Goal: Information Seeking & Learning: Understand process/instructions

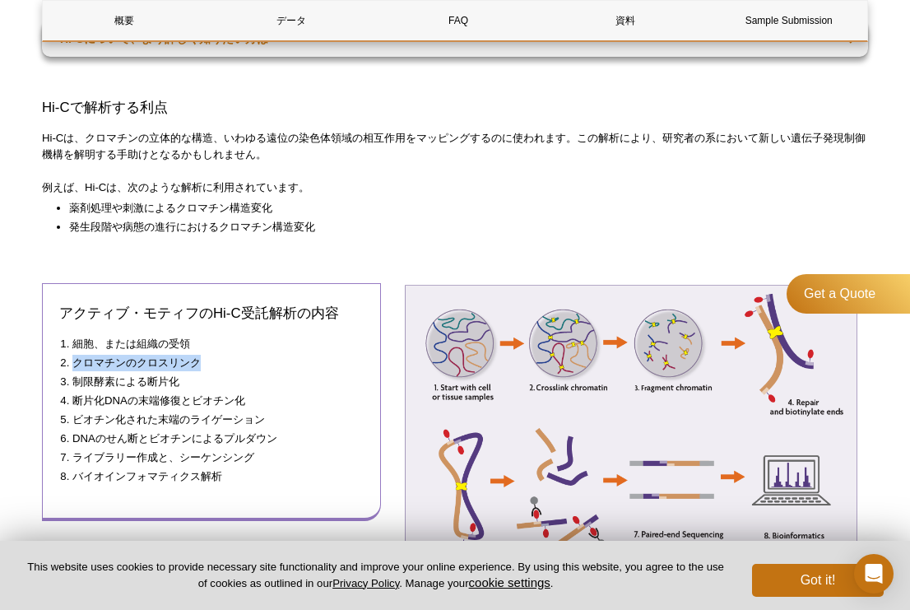
drag, startPoint x: 202, startPoint y: 327, endPoint x: 65, endPoint y: 332, distance: 136.7
click at [72, 355] on li "クロマチンのクロスリンク" at bounding box center [209, 363] width 275 height 16
copy li "クロマチンのクロスリンク"
drag, startPoint x: 181, startPoint y: 347, endPoint x: 75, endPoint y: 341, distance: 106.3
click at [75, 374] on li "制限酵素による断片化" at bounding box center [209, 382] width 275 height 16
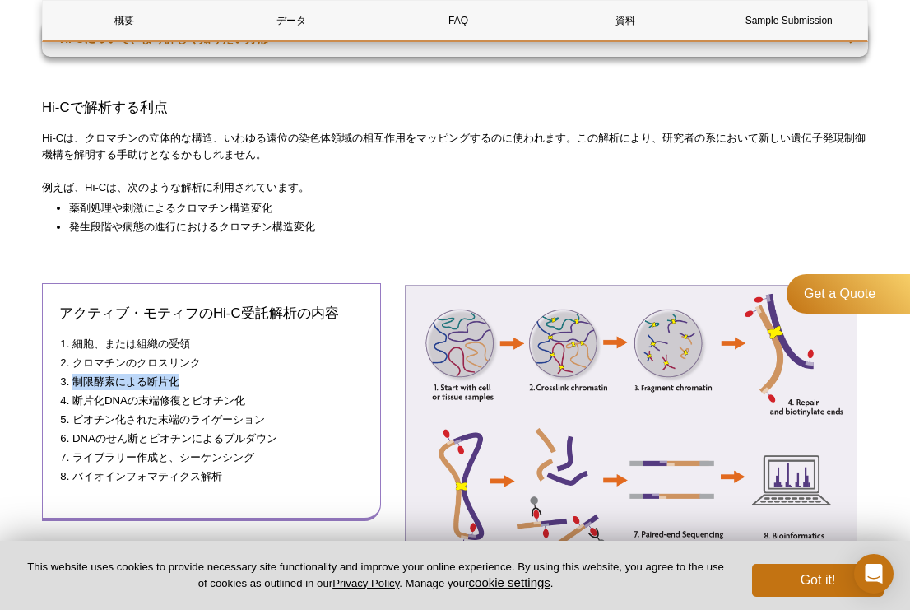
copy li "制限酵素による断片化"
drag, startPoint x: 71, startPoint y: 368, endPoint x: 254, endPoint y: 370, distance: 183.5
click at [254, 370] on ol "細胞、または組織の受領 クロマチンのクロスリンク 制限酵素による断片化 断片化DNAの末端修復とビオチン化 ビオチン化された末端のライゲーション DNAのせん…" at bounding box center [203, 410] width 288 height 149
copy li "断片化DNAの末端修復とビオチン化"
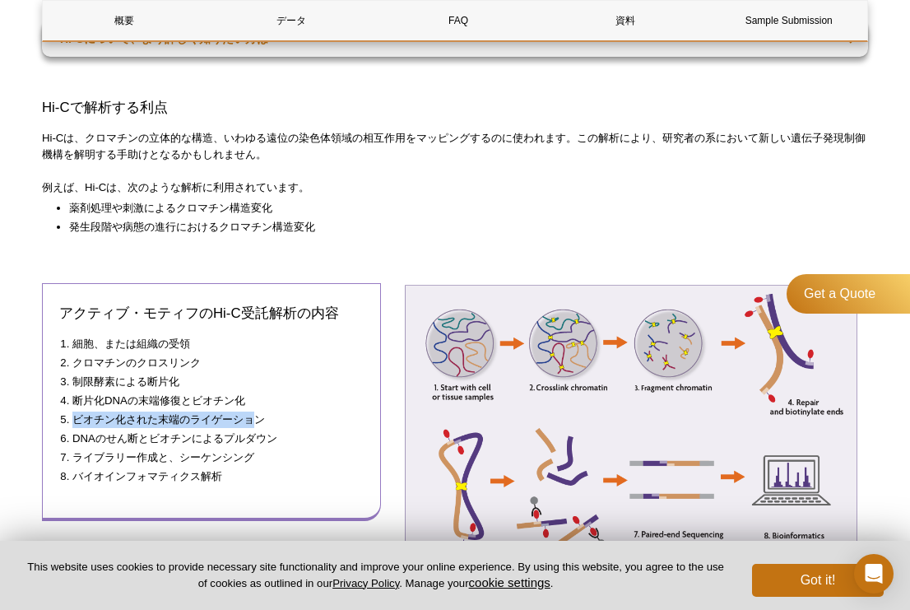
drag, startPoint x: 75, startPoint y: 385, endPoint x: 260, endPoint y: 391, distance: 185.2
click at [260, 411] on li "ビオチン化された末端のライゲーション" at bounding box center [209, 419] width 275 height 16
copy li "ビオチン化された末端のライゲーショ"
drag, startPoint x: 267, startPoint y: 384, endPoint x: 72, endPoint y: 383, distance: 194.2
click at [72, 411] on li "ビオチン化された末端のライゲーション" at bounding box center [209, 419] width 275 height 16
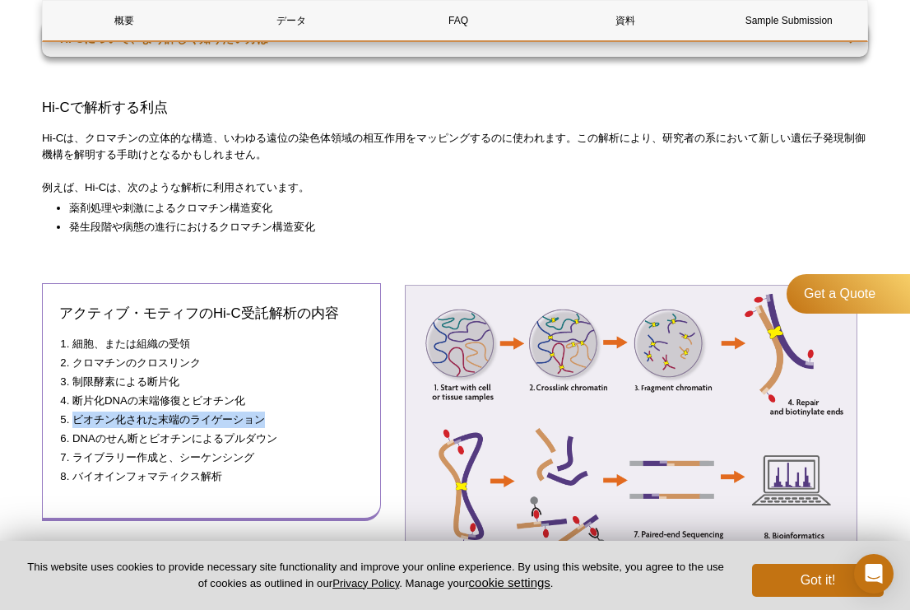
copy li "ビオチン化された末端のライゲーション"
drag, startPoint x: 77, startPoint y: 404, endPoint x: 220, endPoint y: 402, distance: 143.2
click at [220, 430] on li "DNAのせん断とビオチンによるプルダウン​" at bounding box center [209, 438] width 275 height 16
click at [275, 430] on li "DNAのせん断とビオチンによるプルダウン​" at bounding box center [209, 438] width 275 height 16
drag, startPoint x: 278, startPoint y: 405, endPoint x: 72, endPoint y: 397, distance: 206.7
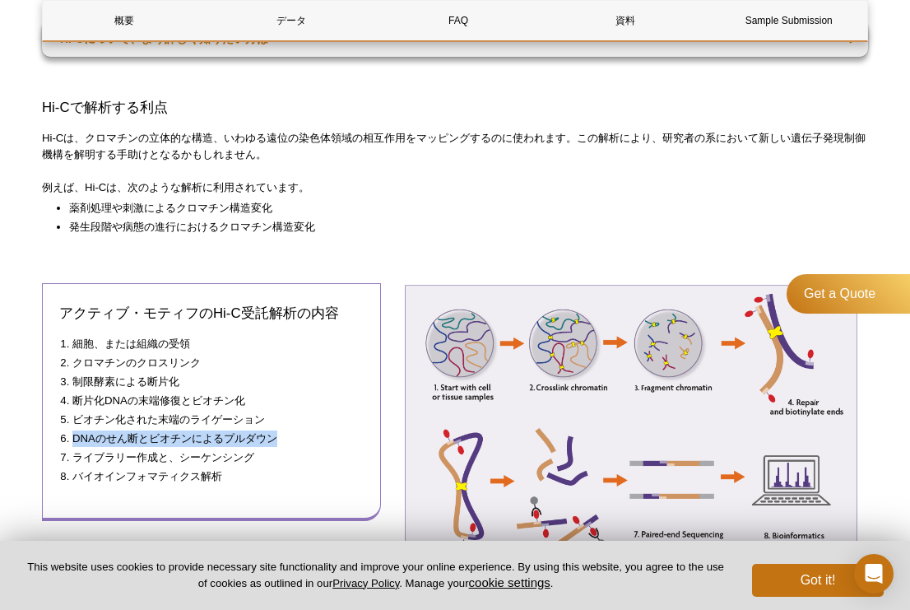
click at [72, 397] on ol "細胞、または組織の受領 クロマチンのクロスリンク 制限酵素による断片化 断片化DNAの末端修復とビオチン化 ビオチン化された末端のライゲーション DNAのせん…" at bounding box center [203, 410] width 288 height 149
copy li "DNAのせん断とビオチンによるプルダウン"
drag, startPoint x: 75, startPoint y: 423, endPoint x: 266, endPoint y: 422, distance: 190.9
click at [266, 449] on li "ライブラリー作成と、シーケンシング" at bounding box center [209, 457] width 275 height 16
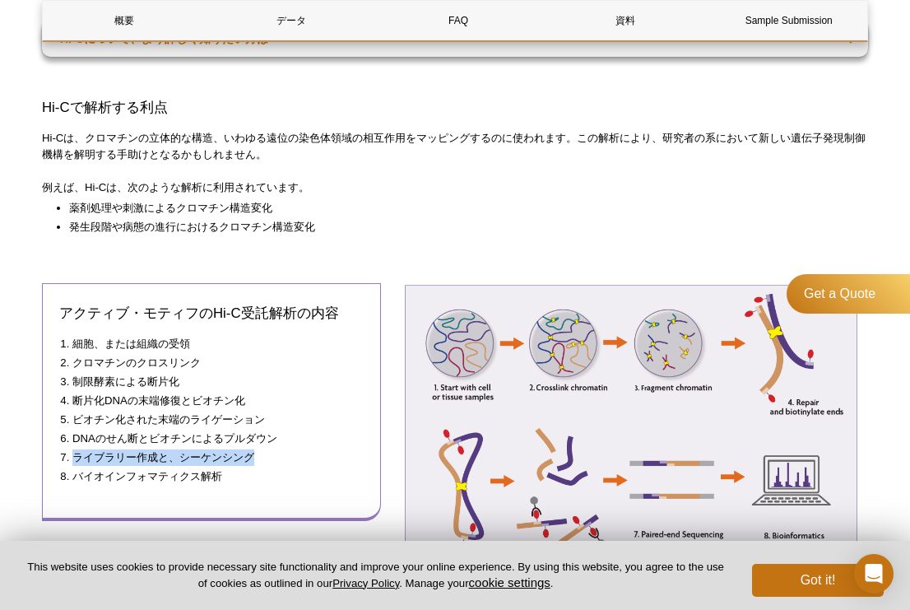
copy li "ライブラリー作成と、シーケンシング"
drag, startPoint x: 79, startPoint y: 441, endPoint x: 142, endPoint y: 444, distance: 63.4
click at [142, 468] on li "バイオインフォマティクス解析" at bounding box center [209, 476] width 275 height 16
drag, startPoint x: 221, startPoint y: 444, endPoint x: 72, endPoint y: 438, distance: 148.2
click at [72, 468] on li "バイオインフォマティクス解析" at bounding box center [209, 476] width 275 height 16
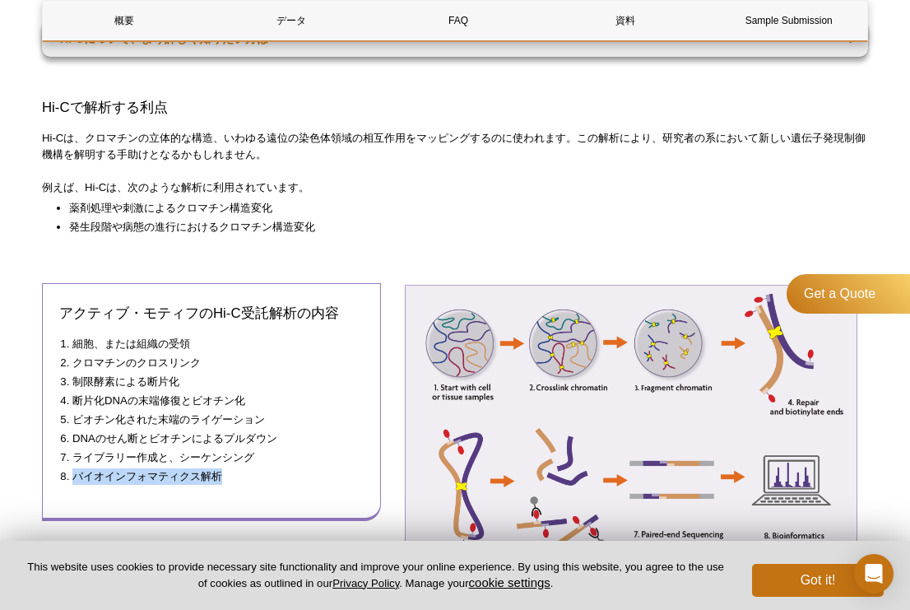
copy li "バイオインフォマティクス解析"
drag, startPoint x: 193, startPoint y: 309, endPoint x: 74, endPoint y: 309, distance: 118.5
click at [74, 336] on li "細胞、または組織の受領" at bounding box center [209, 344] width 275 height 16
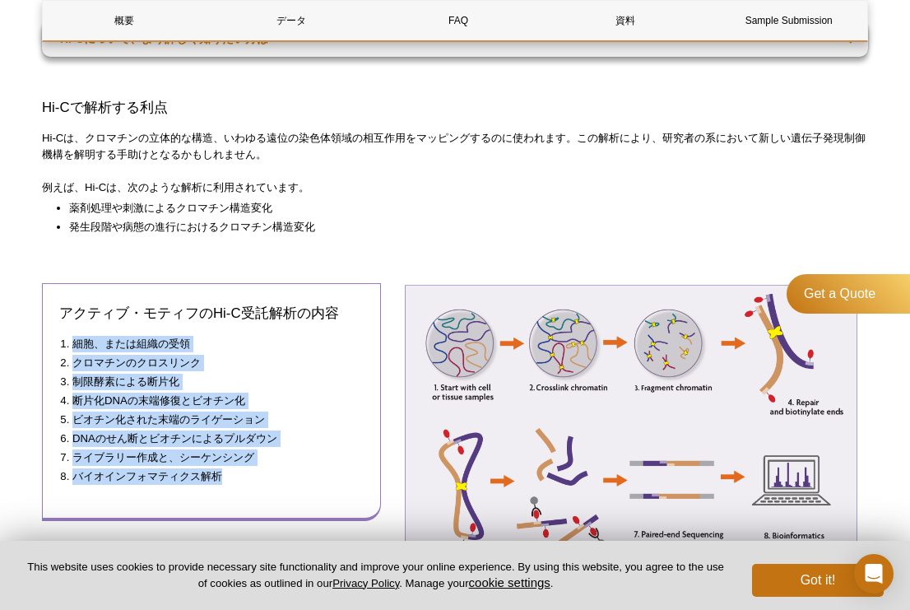
drag, startPoint x: 50, startPoint y: 300, endPoint x: 284, endPoint y: 443, distance: 273.6
click at [284, 443] on div "アクティブ・モティフのHi-C受託解析の内容 細胞、または組織の受領 クロマチンのクロスリンク 制限酵素による断片化 断片化DNAの末端修復とビオチン化 ビオ…" at bounding box center [211, 402] width 339 height 238
